Goal: Task Accomplishment & Management: Complete application form

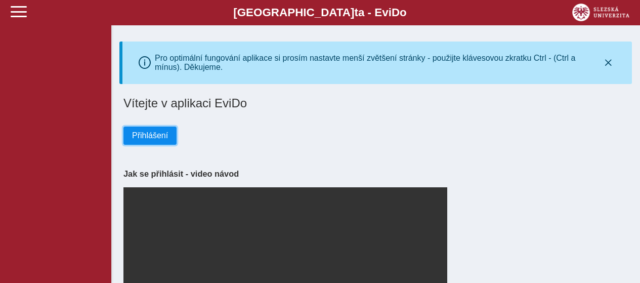
click at [149, 136] on span "Přihlášení" at bounding box center [150, 135] width 36 height 9
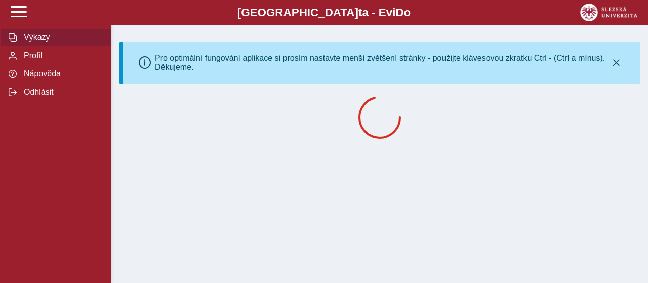
click at [36, 36] on span "Výkazy" at bounding box center [62, 37] width 82 height 9
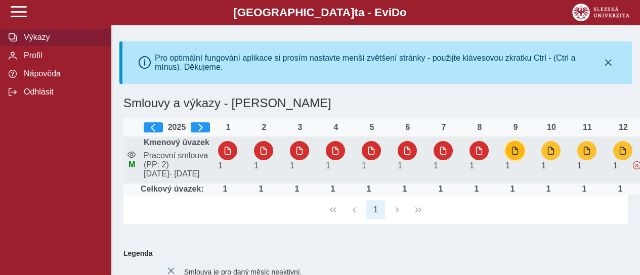
click at [514, 155] on span "button" at bounding box center [515, 151] width 8 height 8
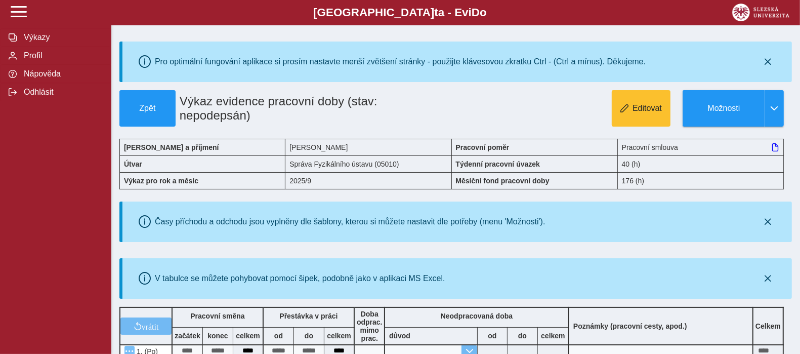
drag, startPoint x: 640, startPoint y: 6, endPoint x: 445, endPoint y: 71, distance: 205.2
click at [445, 71] on div "Pro optimální fungování aplikace si prosím nastavte menší zvětšení stránky - po…" at bounding box center [458, 62] width 662 height 32
click at [637, 109] on span "Editovat" at bounding box center [647, 108] width 29 height 9
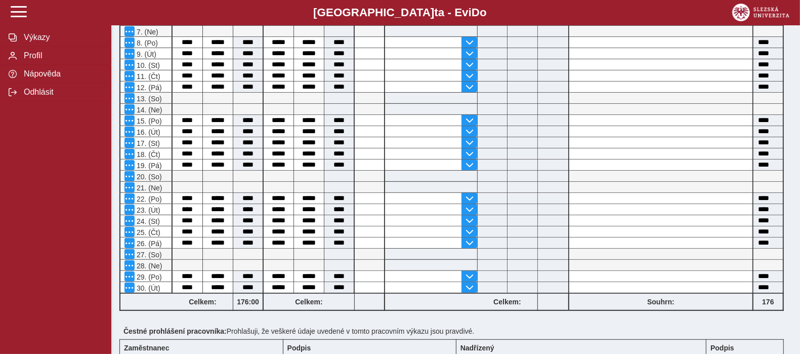
scroll to position [481, 0]
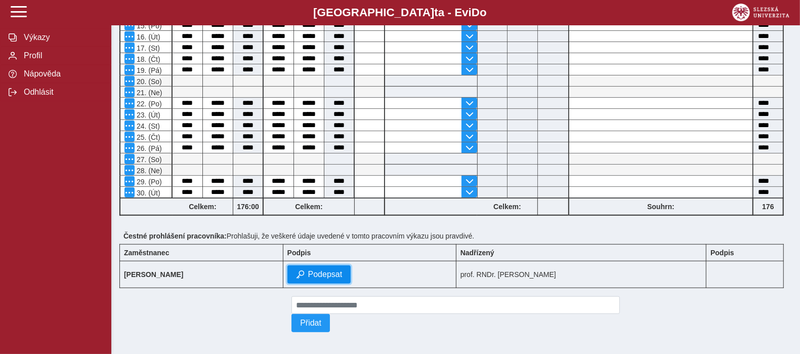
click at [337, 265] on button "Podepsat" at bounding box center [319, 274] width 64 height 18
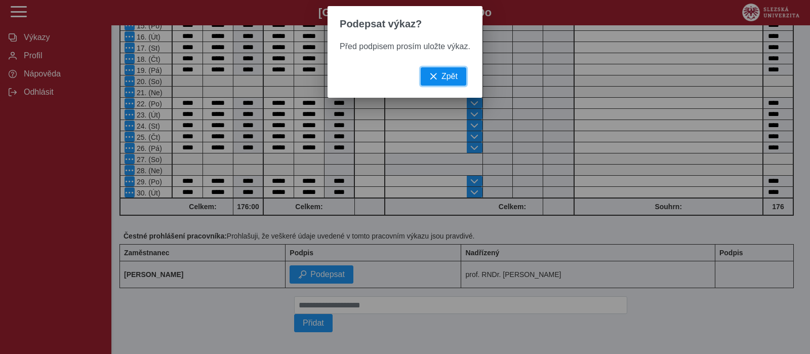
click at [442, 74] on button "Zpět" at bounding box center [444, 76] width 46 height 18
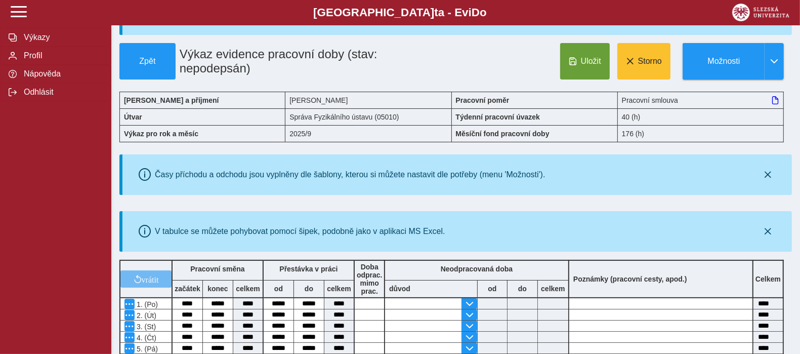
scroll to position [0, 0]
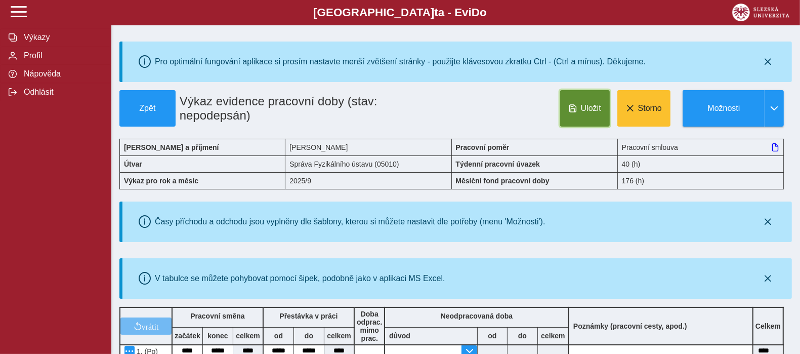
click at [576, 114] on button "Uložit" at bounding box center [585, 108] width 50 height 36
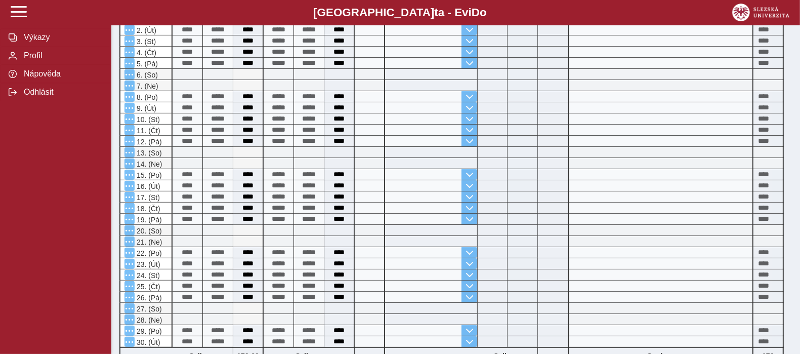
scroll to position [481, 0]
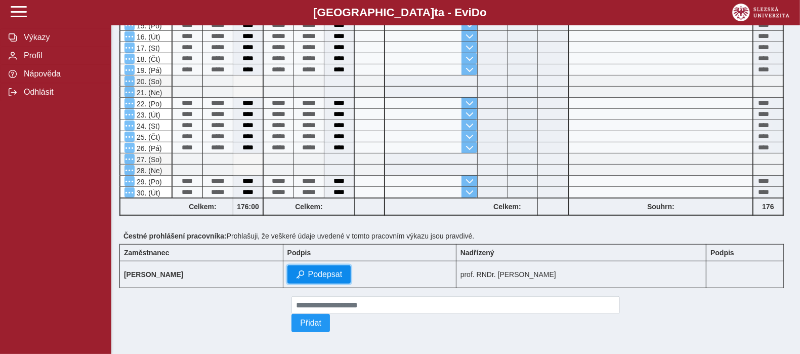
click at [337, 277] on button "Podepsat" at bounding box center [319, 274] width 64 height 18
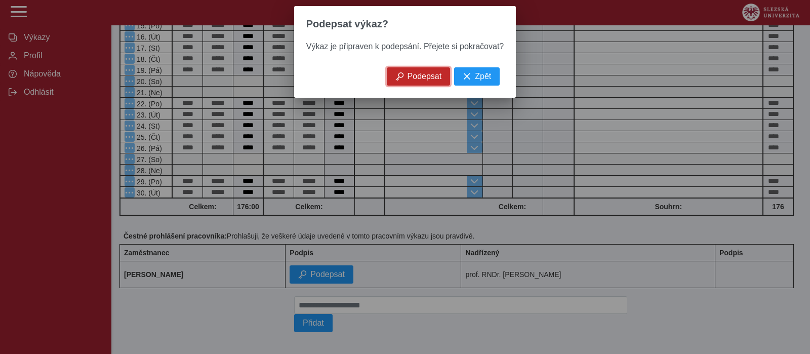
click at [421, 81] on span "Podepsat" at bounding box center [424, 76] width 34 height 9
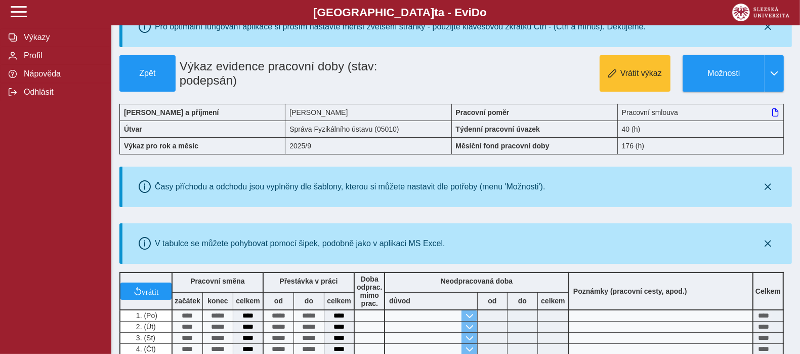
scroll to position [0, 0]
